Goal: Check status: Check status

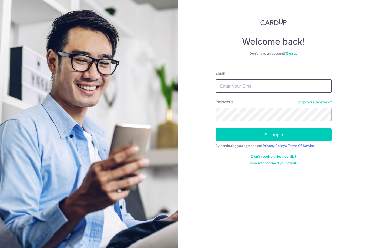
type input "[EMAIL_ADDRESS][DOMAIN_NAME]"
click at [274, 135] on button "Log in" at bounding box center [274, 135] width 116 height 14
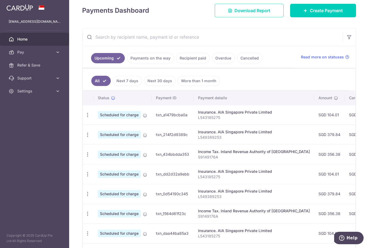
scroll to position [73, 0]
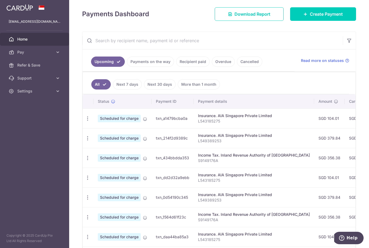
click at [176, 67] on link "Recipient paid" at bounding box center [193, 62] width 34 height 10
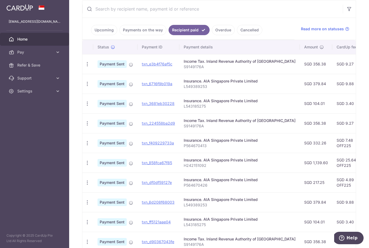
scroll to position [105, 0]
click at [119, 35] on link "Payments on the way" at bounding box center [142, 30] width 47 height 10
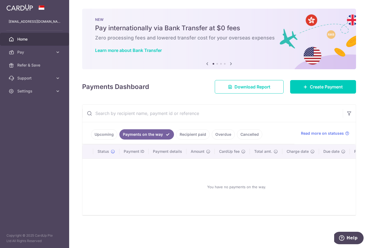
click at [91, 140] on link "Upcoming" at bounding box center [104, 134] width 26 height 10
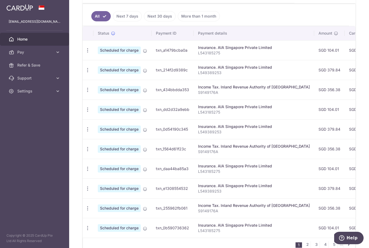
scroll to position [141, 0]
click at [113, 21] on link "Next 7 days" at bounding box center [127, 16] width 29 height 10
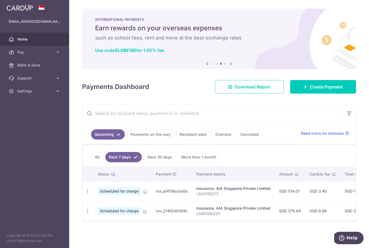
scroll to position [4, 0]
click at [176, 140] on link "Recipient paid" at bounding box center [193, 134] width 34 height 10
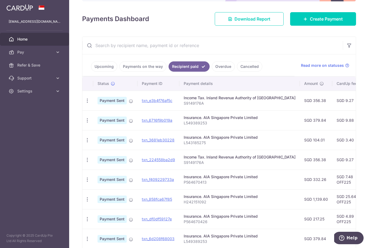
scroll to position [69, 0]
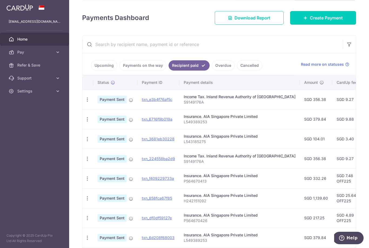
click at [119, 71] on link "Payments on the way" at bounding box center [142, 65] width 47 height 10
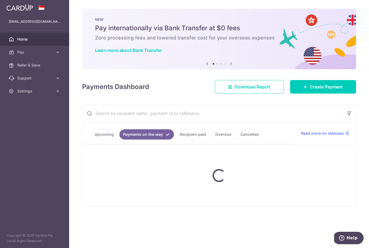
scroll to position [0, 0]
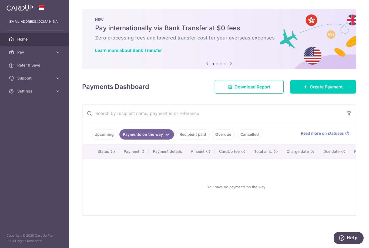
click at [176, 140] on link "Recipient paid" at bounding box center [193, 134] width 34 height 10
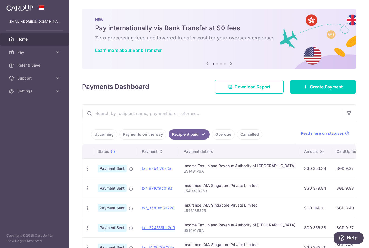
click at [91, 140] on link "Upcoming" at bounding box center [104, 134] width 26 height 10
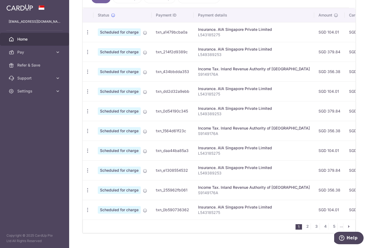
scroll to position [127, 0]
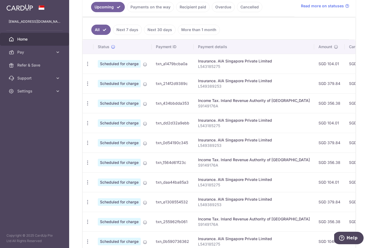
click at [127, 12] on link "Payments on the way" at bounding box center [150, 7] width 47 height 10
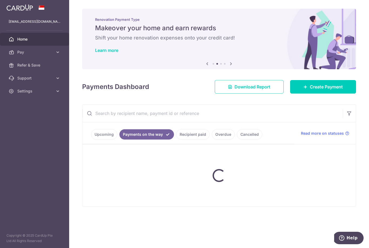
scroll to position [0, 0]
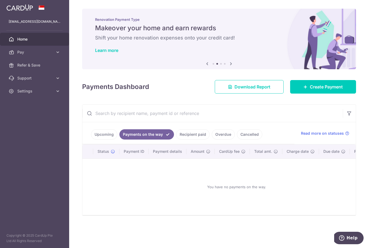
click at [176, 140] on link "Recipient paid" at bounding box center [193, 134] width 34 height 10
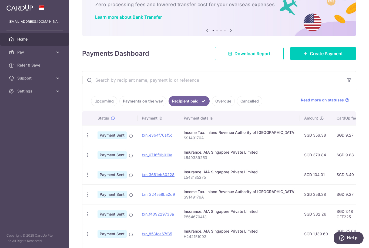
scroll to position [39, 0]
